Goal: Task Accomplishment & Management: Use online tool/utility

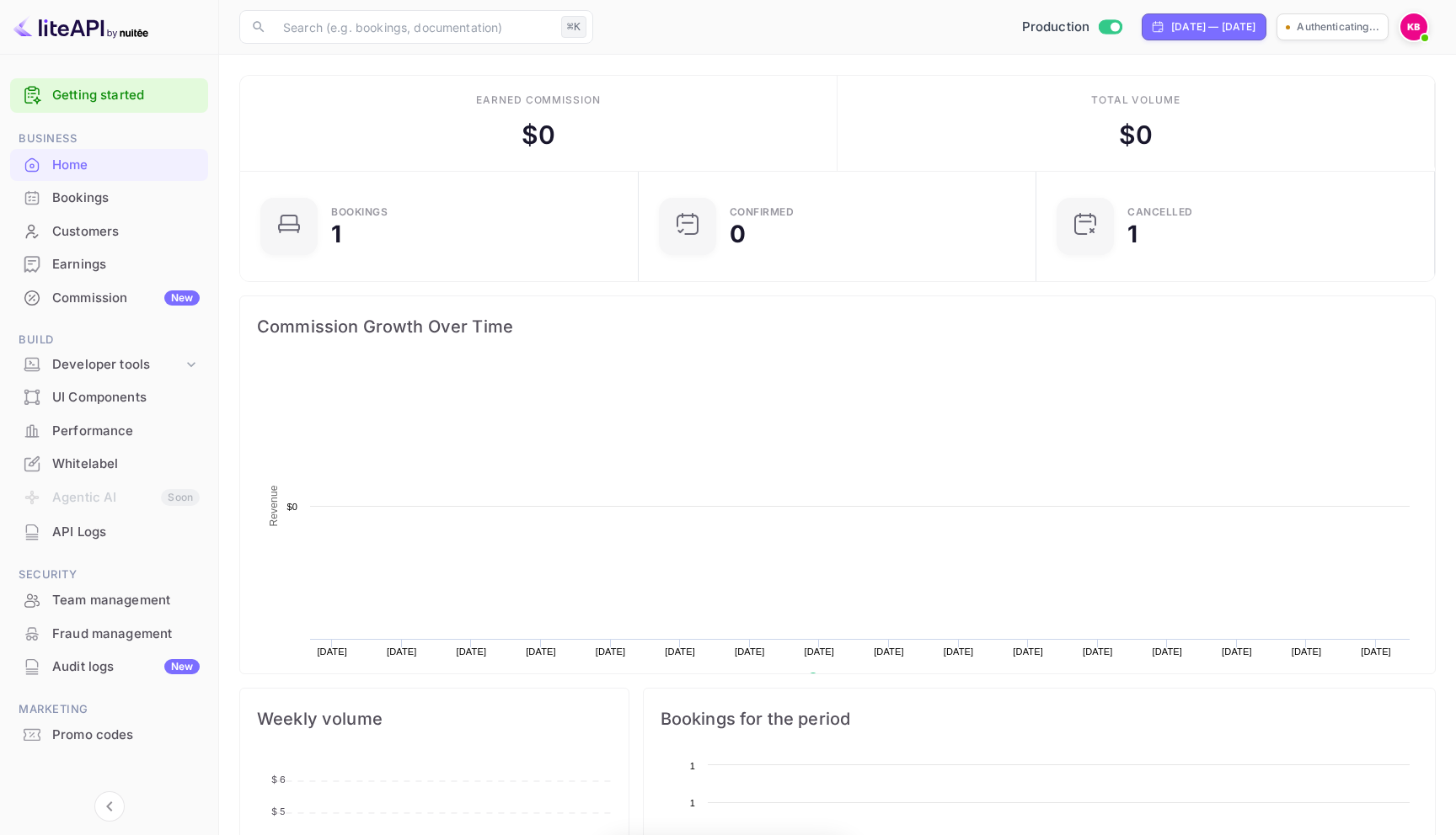
scroll to position [273, 389]
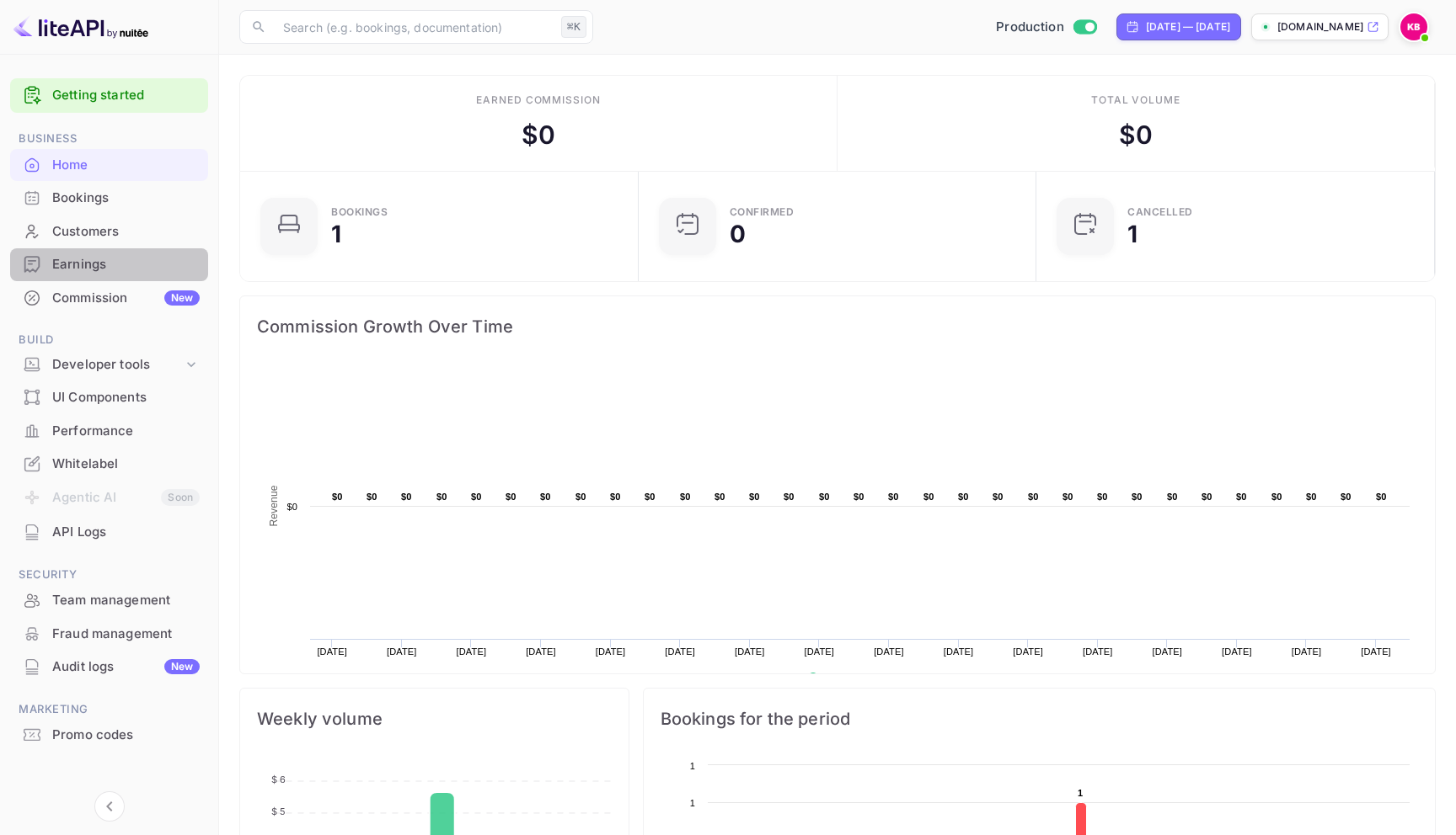
click at [107, 263] on div "Earnings" at bounding box center [126, 265] width 147 height 20
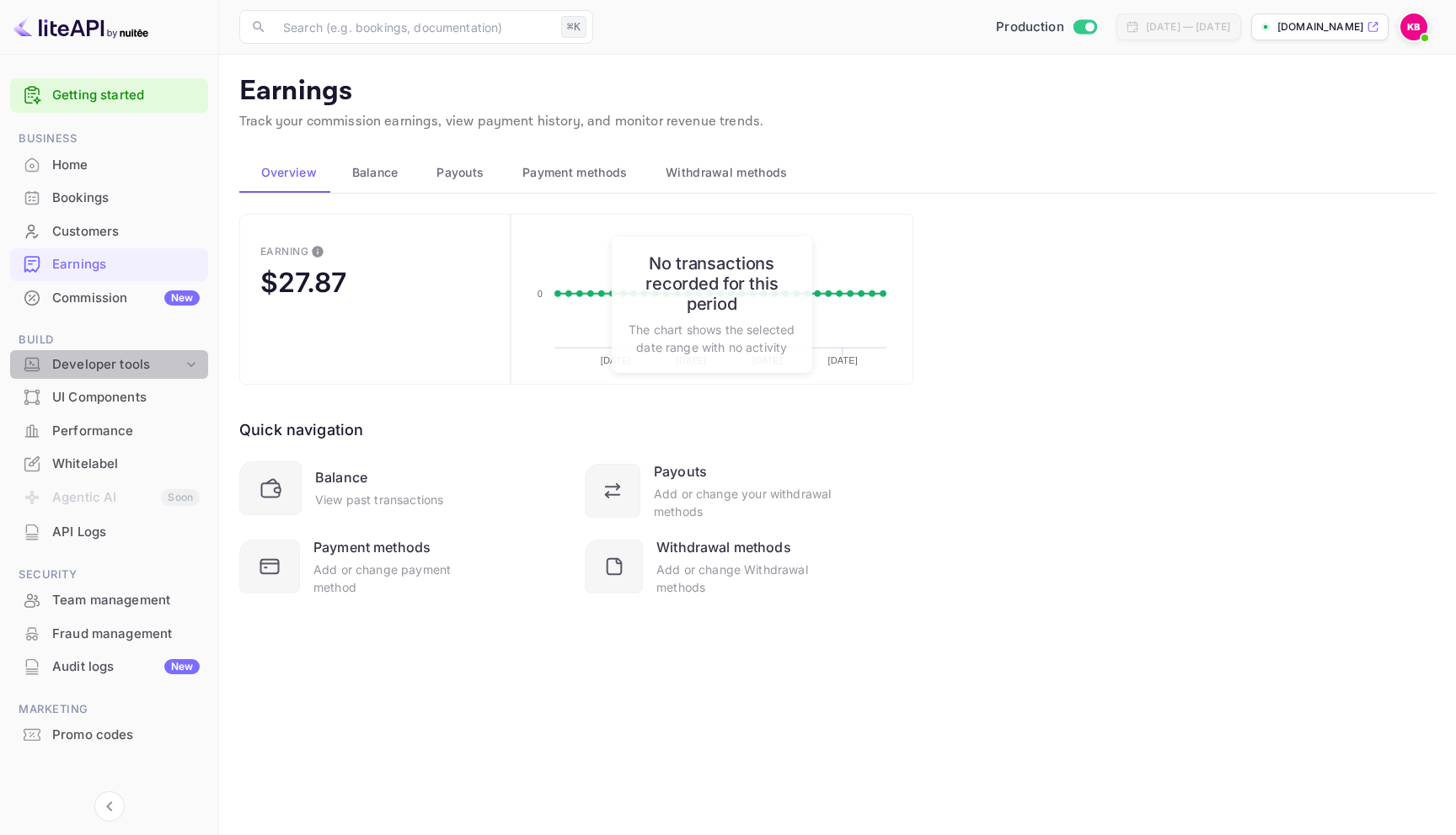
click at [127, 360] on div "Developer tools" at bounding box center [117, 366] width 131 height 20
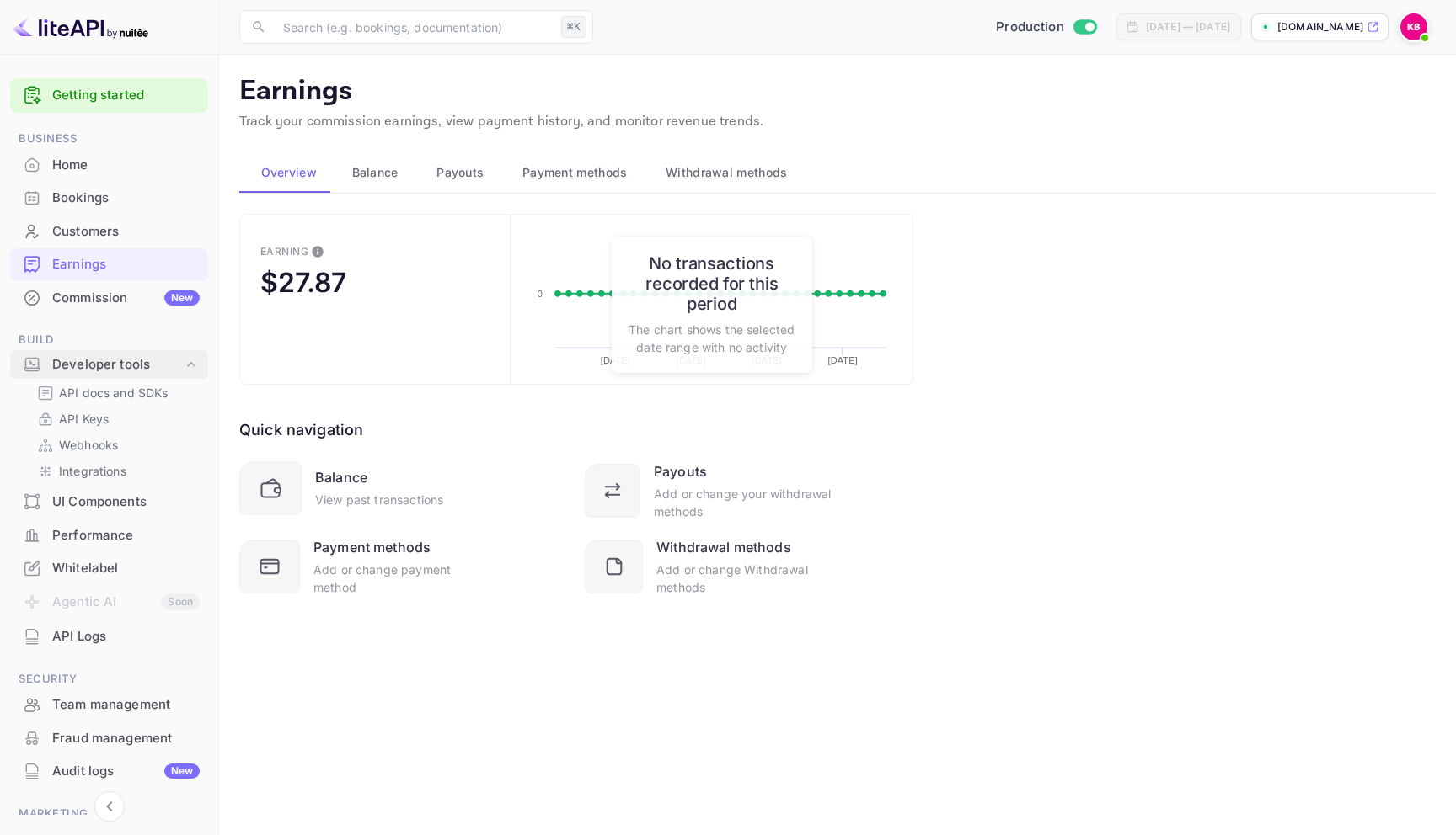
click at [115, 365] on div "Developer tools" at bounding box center [117, 366] width 131 height 20
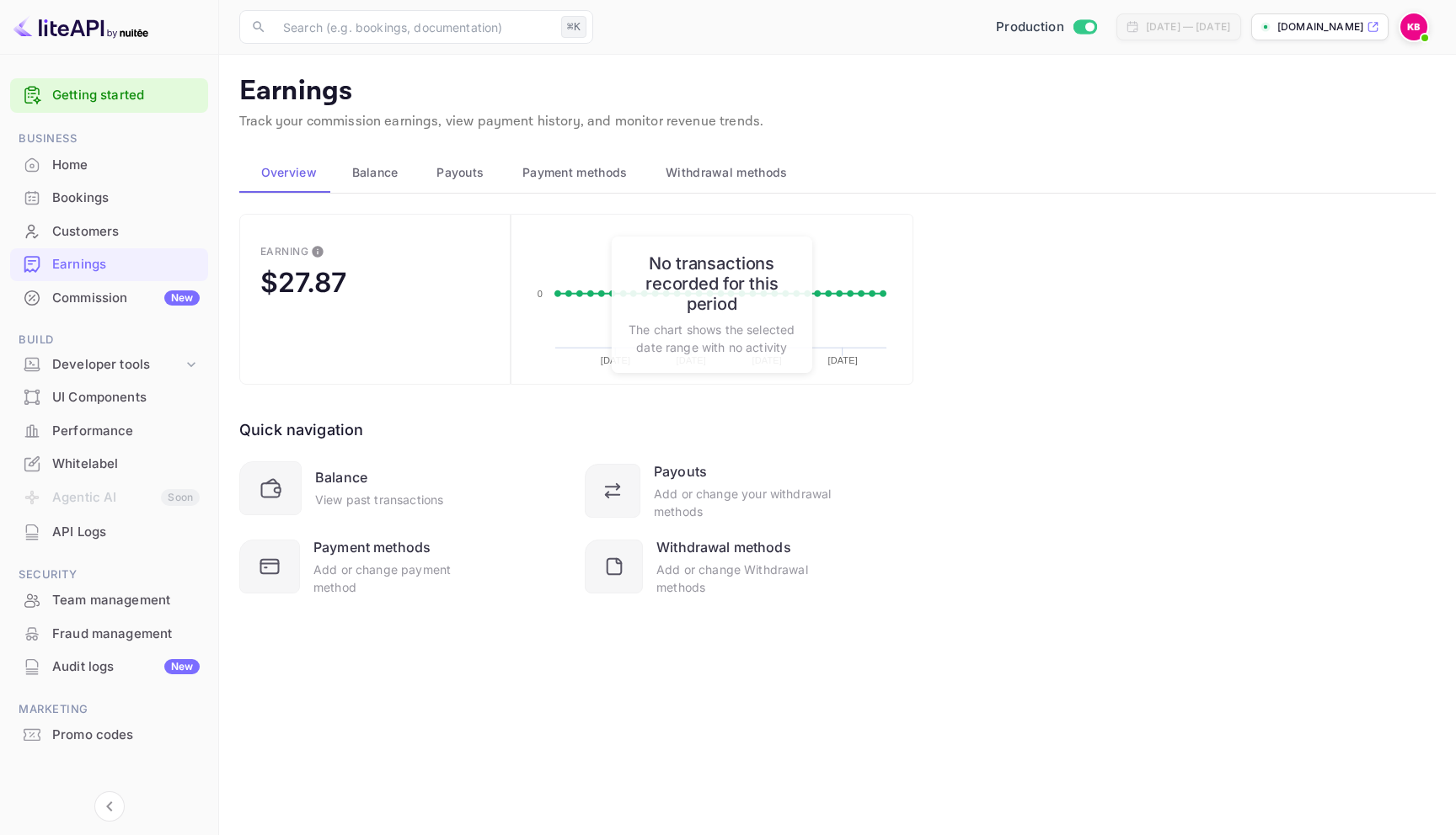
click at [115, 291] on div "Commission New" at bounding box center [126, 299] width 147 height 20
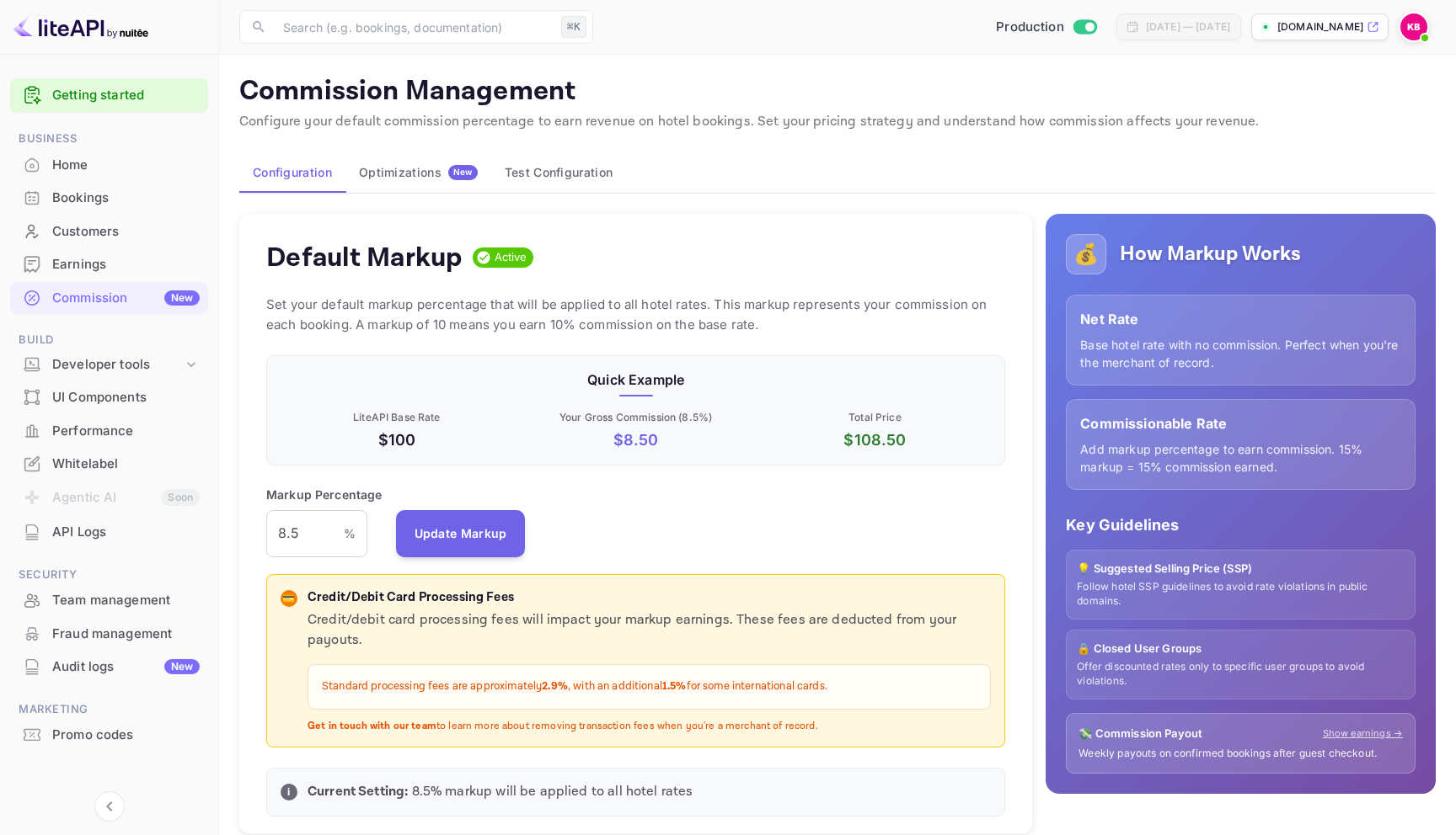
scroll to position [299, 739]
